Goal: Contribute content: Contribute content

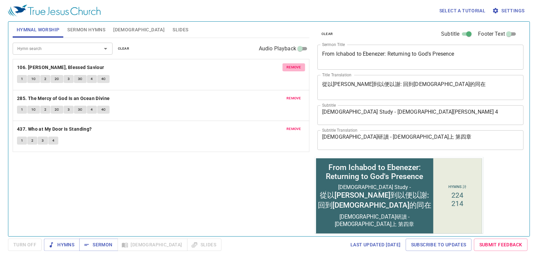
click at [298, 65] on span "remove" at bounding box center [294, 67] width 15 height 6
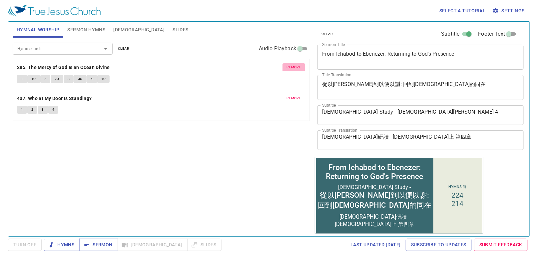
click at [298, 65] on span "remove" at bounding box center [294, 67] width 15 height 6
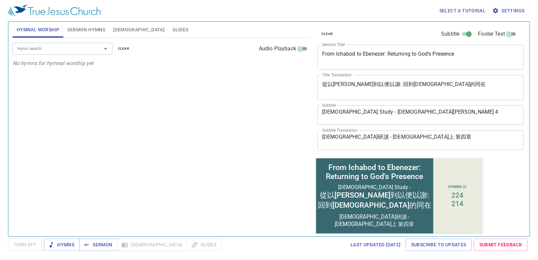
click at [89, 37] on button "Sermon Hymns" at bounding box center [86, 30] width 46 height 16
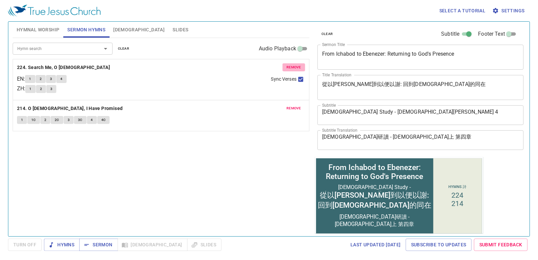
click at [290, 67] on span "remove" at bounding box center [294, 67] width 15 height 6
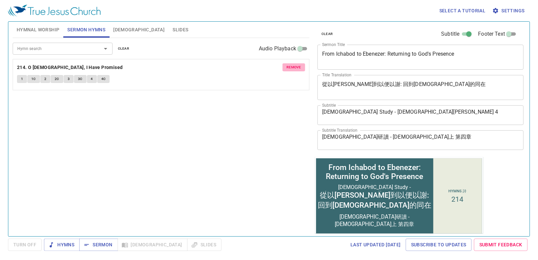
click at [290, 67] on span "remove" at bounding box center [294, 67] width 15 height 6
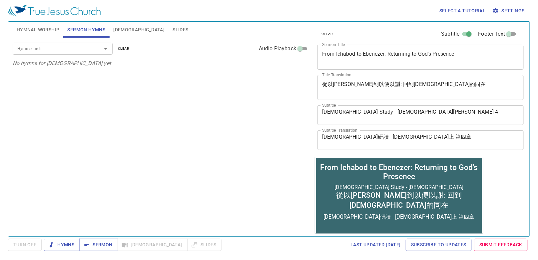
click at [121, 28] on span "[DEMOGRAPHIC_DATA]" at bounding box center [138, 30] width 51 height 8
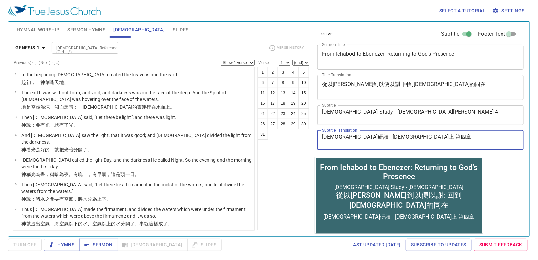
drag, startPoint x: 400, startPoint y: 140, endPoint x: 255, endPoint y: 103, distance: 149.8
click at [255, 103] on div "Hymnal Worship Sermon Hymns Bible Slides Hymn search Hymn search clear Audio Pl…" at bounding box center [269, 126] width 518 height 215
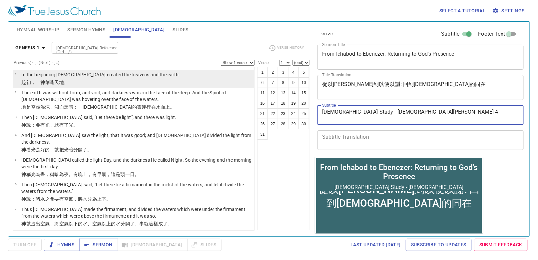
drag, startPoint x: 407, startPoint y: 118, endPoint x: 244, endPoint y: 74, distance: 169.2
click at [244, 74] on div "Hymnal Worship Sermon Hymns Bible Slides Hymn search Hymn search clear Audio Pl…" at bounding box center [269, 126] width 518 height 215
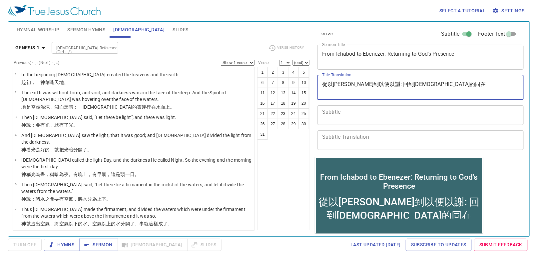
drag, startPoint x: 407, startPoint y: 85, endPoint x: 250, endPoint y: 59, distance: 159.0
click at [250, 59] on div "Hymnal Worship Sermon Hymns Bible Slides Hymn search Hymn search clear Audio Pl…" at bounding box center [269, 126] width 518 height 215
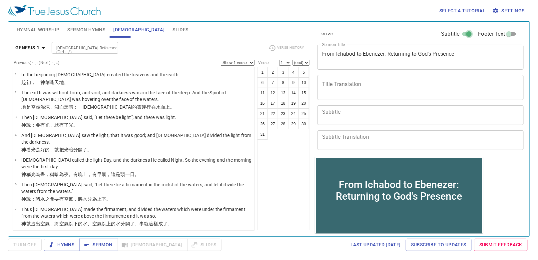
click at [469, 35] on input "Subtitle" at bounding box center [469, 35] width 24 height 8
checkbox input "false"
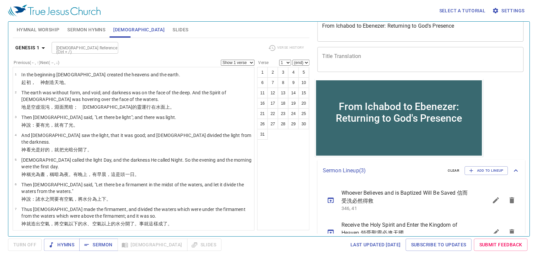
scroll to position [72, 0]
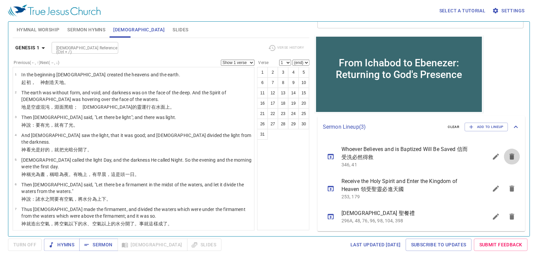
click at [497, 157] on icon "sermon lineup list" at bounding box center [512, 157] width 5 height 6
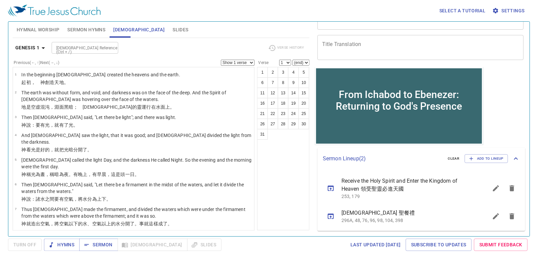
click at [497, 185] on icon "sermon lineup list" at bounding box center [512, 188] width 8 height 8
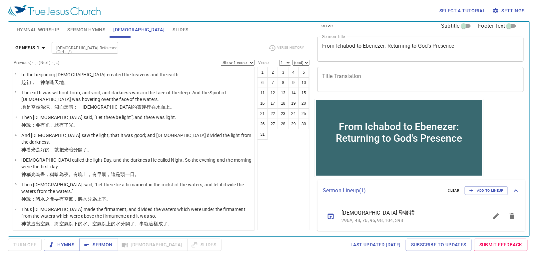
scroll to position [8, 0]
click at [497, 213] on icon "sermon lineup list" at bounding box center [512, 216] width 5 height 6
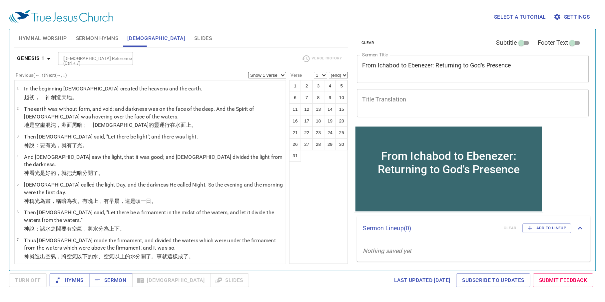
scroll to position [0, 0]
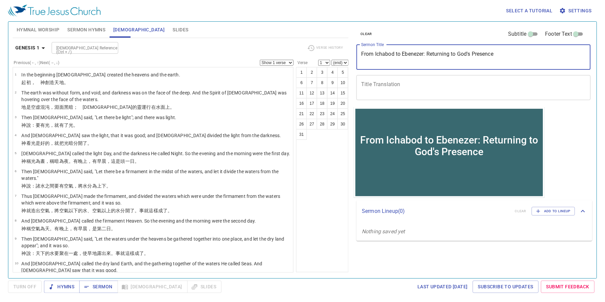
drag, startPoint x: 506, startPoint y: 58, endPoint x: 452, endPoint y: 44, distance: 55.6
click at [452, 45] on div "From Ichabod to Ebenezer: Returning to God's Presence x Sermon Title" at bounding box center [474, 57] width 234 height 25
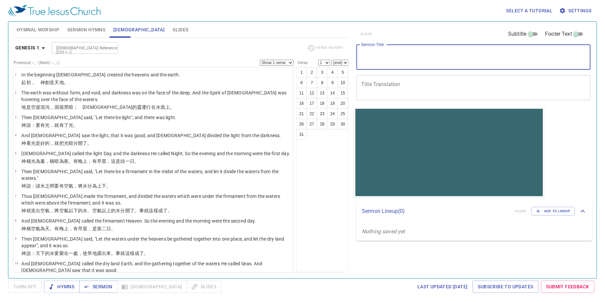
click at [497, 57] on textarea "Sermon Title" at bounding box center [473, 57] width 225 height 13
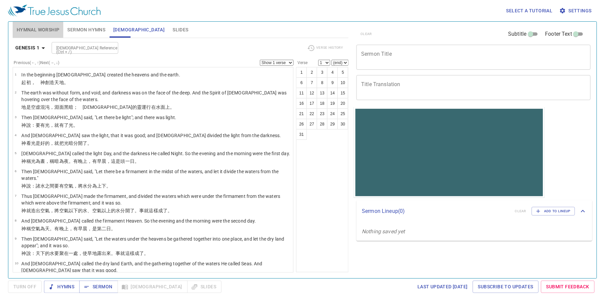
click at [56, 27] on span "Hymnal Worship" at bounding box center [38, 30] width 43 height 8
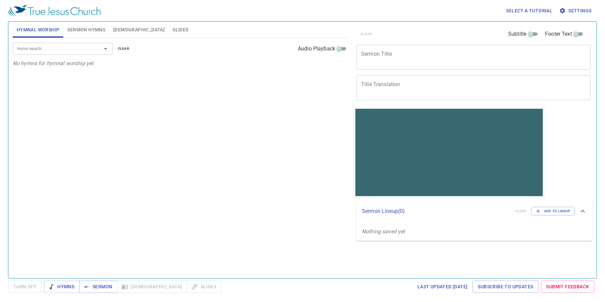
click at [81, 54] on div "Hymn search" at bounding box center [63, 49] width 100 height 12
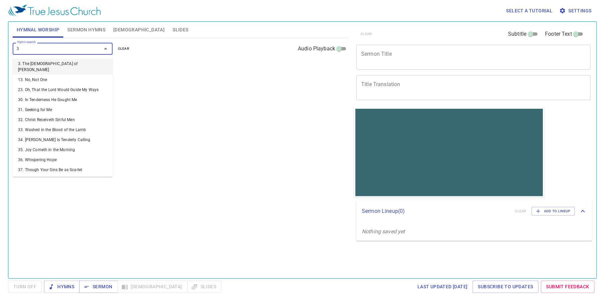
type input "32"
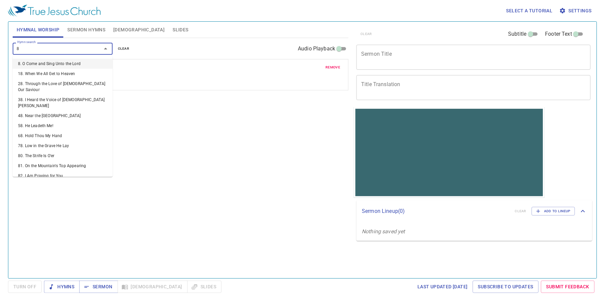
type input "84"
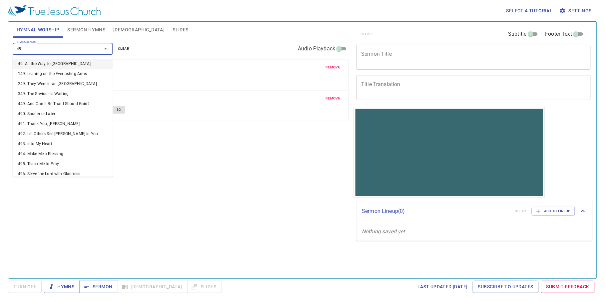
type input "491"
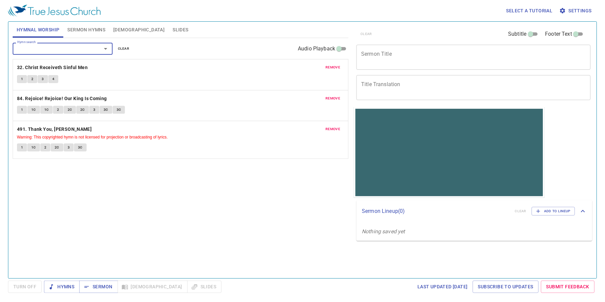
click at [386, 59] on textarea "Sermon Title" at bounding box center [473, 57] width 225 height 13
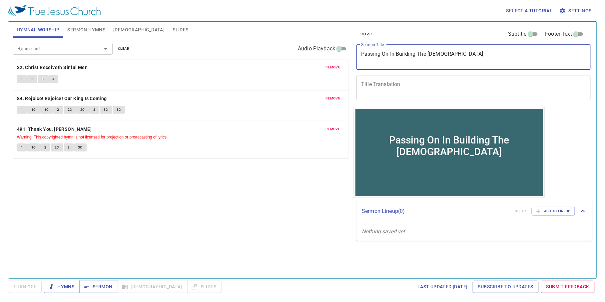
type textarea "Passing On In Building The [DEMOGRAPHIC_DATA]"
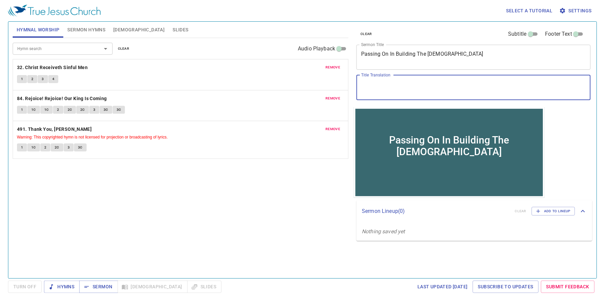
click at [390, 83] on textarea "Title Translation" at bounding box center [473, 87] width 225 height 13
click at [434, 83] on textarea "Title Translation" at bounding box center [473, 87] width 225 height 13
click at [98, 32] on span "Sermon Hymns" at bounding box center [86, 30] width 38 height 8
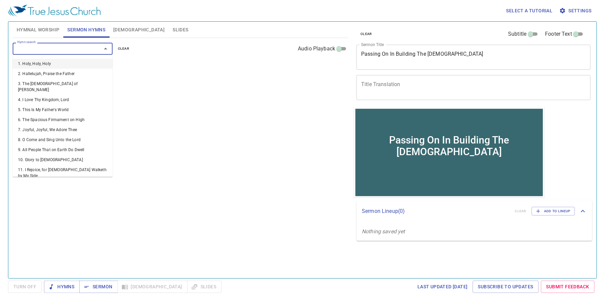
click at [79, 49] on input "Hymn search" at bounding box center [53, 49] width 76 height 8
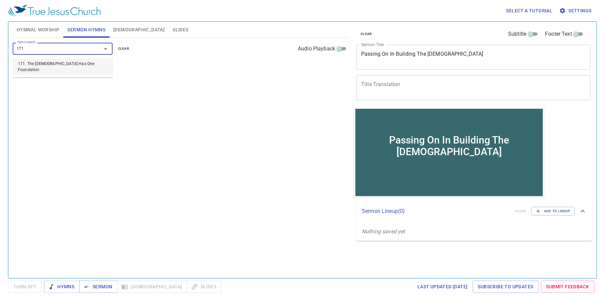
type input "171. The [DEMOGRAPHIC_DATA] Has One Foundation"
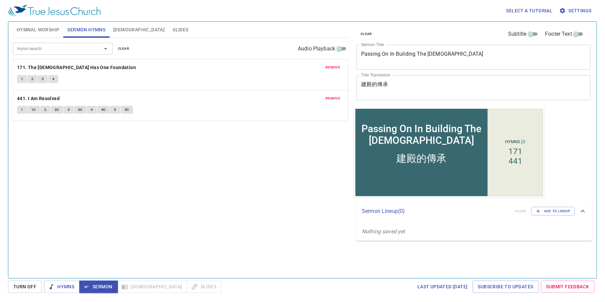
click at [122, 29] on span "[DEMOGRAPHIC_DATA]" at bounding box center [138, 30] width 51 height 8
click at [124, 26] on span "[DEMOGRAPHIC_DATA]" at bounding box center [138, 30] width 51 height 8
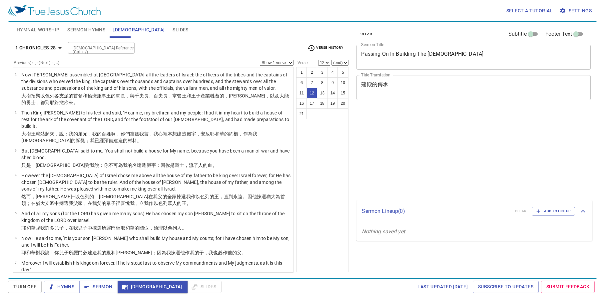
select select "12"
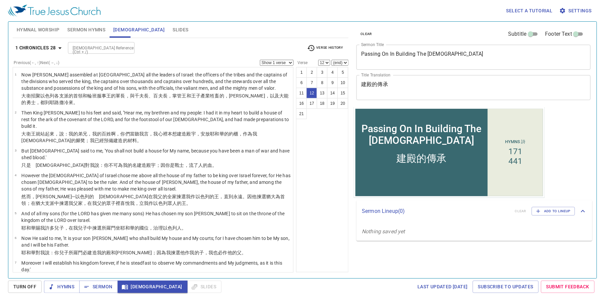
scroll to position [140, 0]
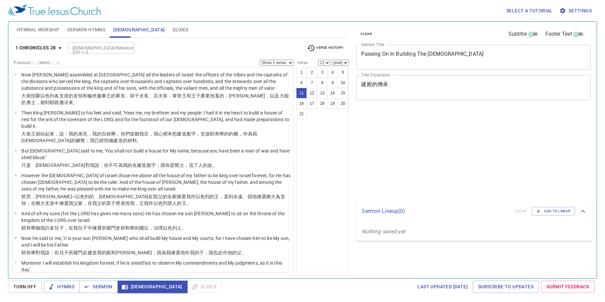
select select "11"
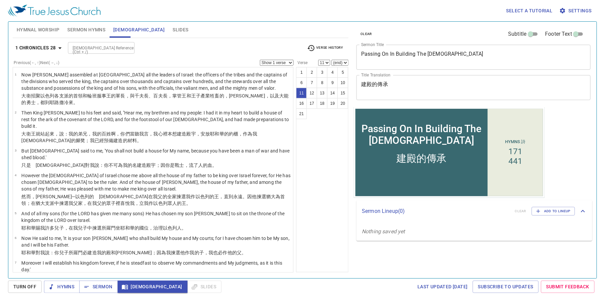
scroll to position [140, 0]
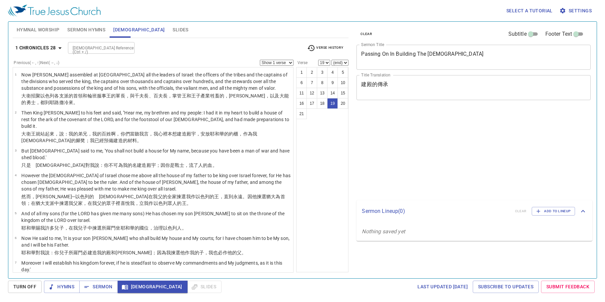
select select "19"
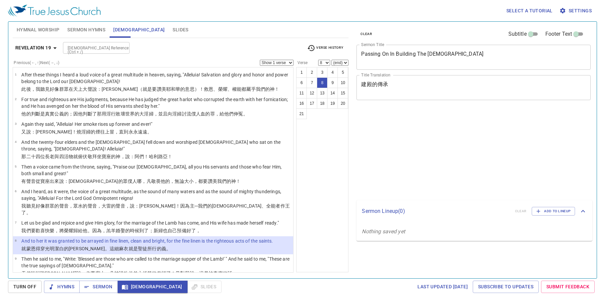
select select "8"
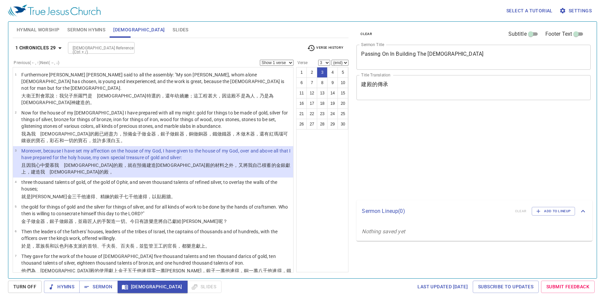
select select "3"
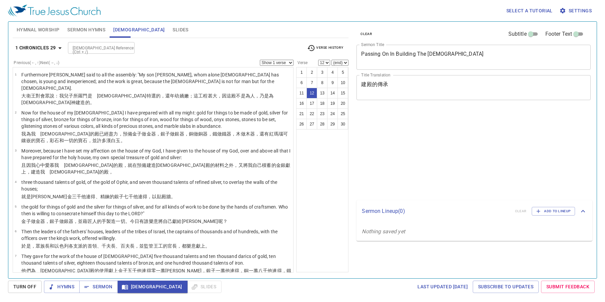
select select "12"
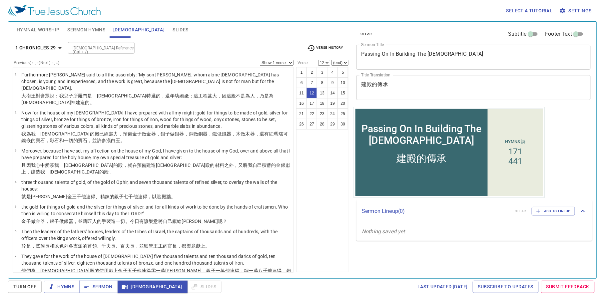
scroll to position [141, 0]
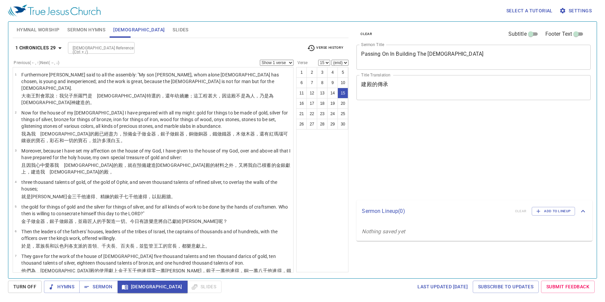
select select "15"
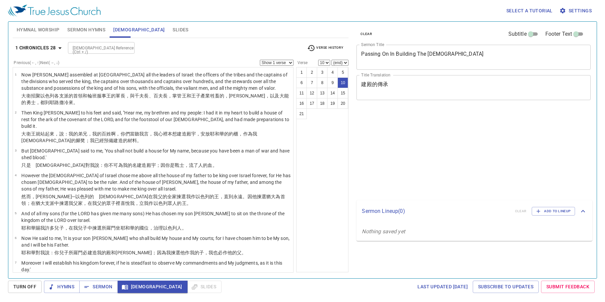
select select "10"
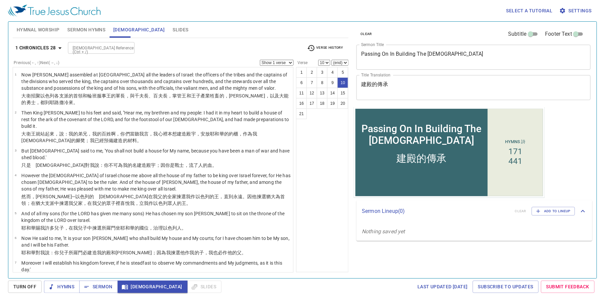
click at [87, 27] on span "Sermon Hymns" at bounding box center [86, 30] width 38 height 8
click at [86, 29] on span "Sermon Hymns" at bounding box center [86, 30] width 38 height 8
